Goal: Communication & Community: Answer question/provide support

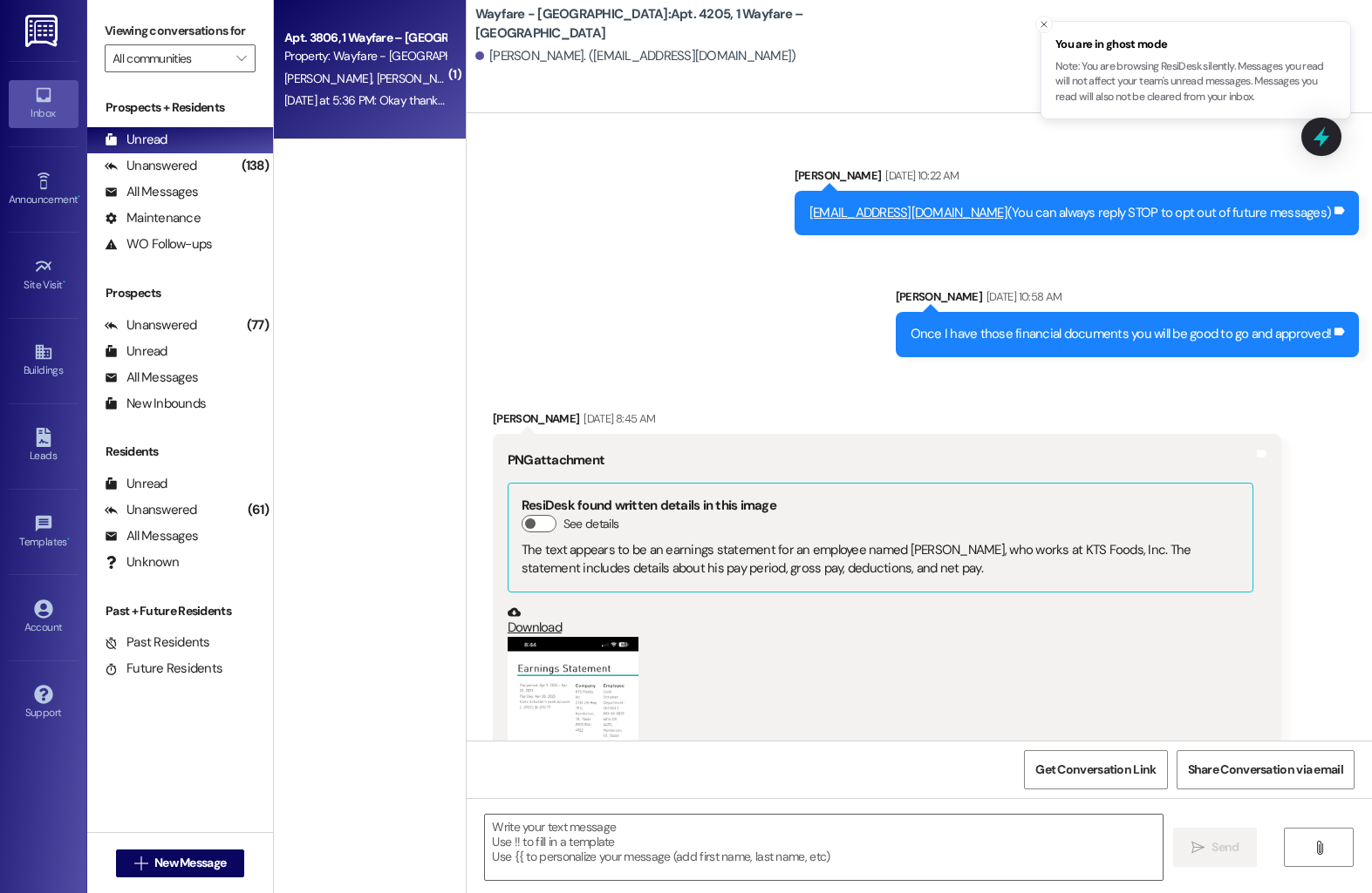
scroll to position [4949, 0]
